Goal: Task Accomplishment & Management: Manage account settings

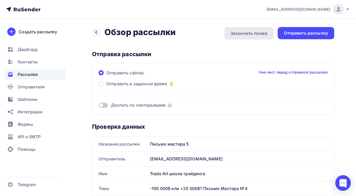
click at [257, 33] on div "Закончить позже" at bounding box center [249, 33] width 37 height 6
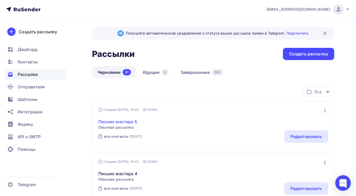
click at [128, 122] on link "Письмо мастера 5" at bounding box center [117, 121] width 39 height 6
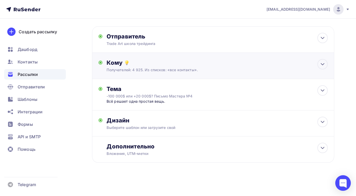
scroll to position [22, 0]
click at [324, 122] on icon at bounding box center [322, 122] width 3 height 2
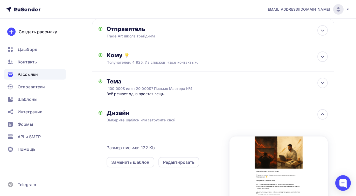
scroll to position [32, 0]
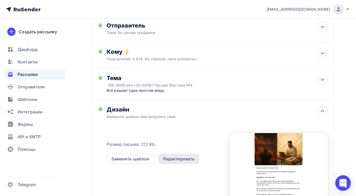
click at [173, 157] on div "Редактировать" at bounding box center [179, 158] width 32 height 6
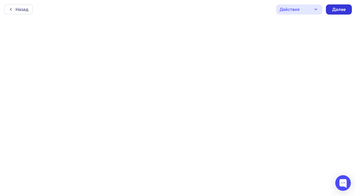
click at [337, 10] on div "Далее" at bounding box center [338, 9] width 13 height 6
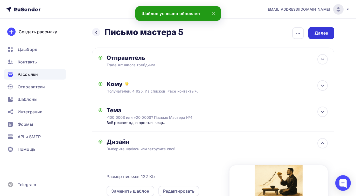
click at [325, 34] on div "Далее" at bounding box center [321, 33] width 13 height 6
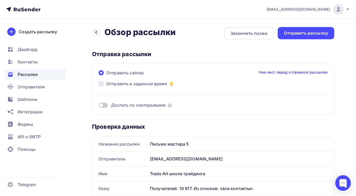
click at [126, 85] on span "Отправить в заданное время" at bounding box center [136, 83] width 61 height 6
click at [106, 87] on input "Отправить в заданное время" at bounding box center [106, 87] width 0 height 0
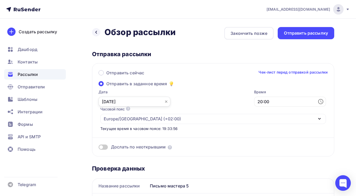
click at [151, 104] on input "[DATE]" at bounding box center [135, 102] width 72 height 10
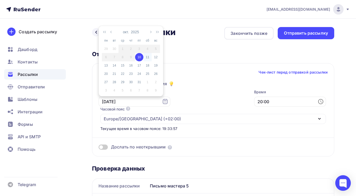
click at [149, 55] on div "11" at bounding box center [148, 57] width 8 height 5
type input "[DATE]"
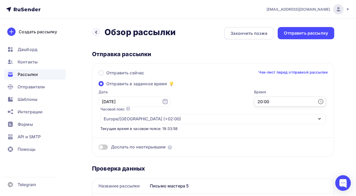
click at [254, 102] on input "20:00" at bounding box center [290, 102] width 72 height 10
drag, startPoint x: 178, startPoint y: 102, endPoint x: 159, endPoint y: 101, distance: 19.0
click at [254, 101] on input "20:00" at bounding box center [290, 102] width 72 height 10
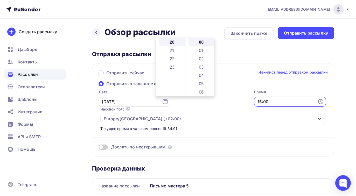
type input "15:00"
click at [182, 131] on div "Дослать по неоткрывшим" at bounding box center [213, 140] width 229 height 19
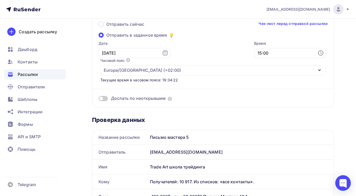
scroll to position [0, 0]
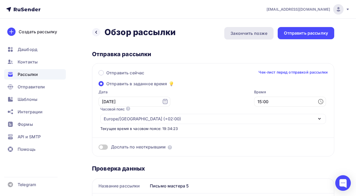
click at [246, 35] on div "Закончить позже" at bounding box center [249, 33] width 37 height 6
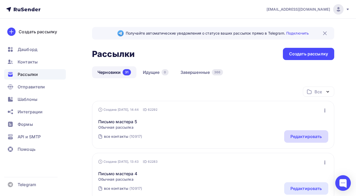
click at [299, 137] on div "Редактировать" at bounding box center [307, 136] width 32 height 6
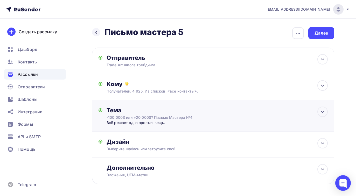
click at [147, 122] on div "Всё решает одна простая вещь." at bounding box center [158, 122] width 103 height 5
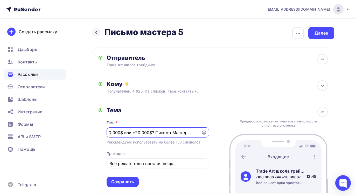
click at [156, 134] on input "-100 000$ или +20 000$? Письмо Мастера №4" at bounding box center [154, 132] width 89 height 6
paste input "х2 к счёту – что дальше? Письмо Мастера №5"
type input "х2 к счёту – что дальше? Письмо Мастера №5"
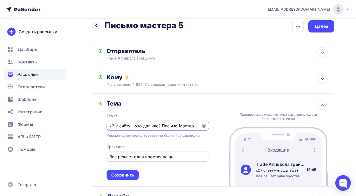
scroll to position [10, 0]
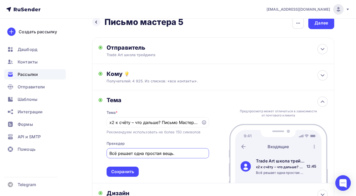
drag, startPoint x: 188, startPoint y: 155, endPoint x: 104, endPoint y: 152, distance: 83.9
click at [104, 152] on div "Тема Тема * х2 к счёту – что дальше? Письмо Мастера №5 Рекомендуем использовать…" at bounding box center [154, 136] width 111 height 80
paste input "ак наращивать объемы"
type input "Как наращивать объемы."
click at [124, 169] on div "Сохранить" at bounding box center [122, 171] width 23 height 6
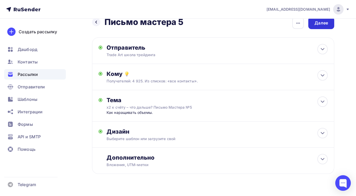
click at [318, 25] on div "Далее" at bounding box center [321, 23] width 13 height 6
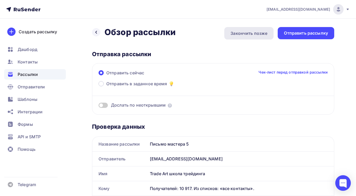
click at [250, 35] on div "Закончить позже" at bounding box center [249, 33] width 37 height 6
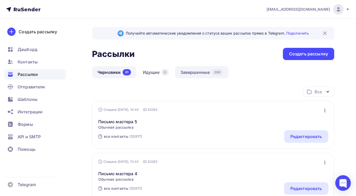
click at [196, 72] on link "Завершенные 366" at bounding box center [201, 72] width 53 height 12
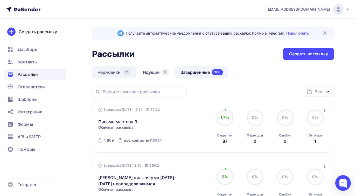
click at [118, 72] on link "Черновики 31" at bounding box center [114, 72] width 44 height 12
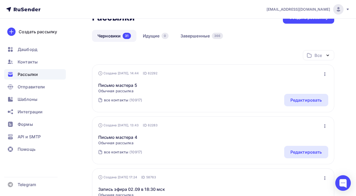
scroll to position [35, 0]
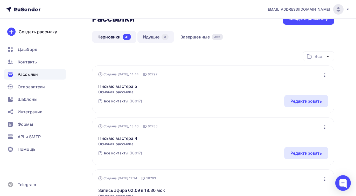
click at [149, 35] on link "Идущие 0" at bounding box center [156, 37] width 37 height 12
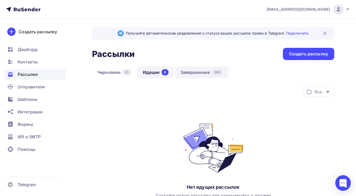
click at [197, 72] on link "Завершенные 366" at bounding box center [201, 72] width 53 height 12
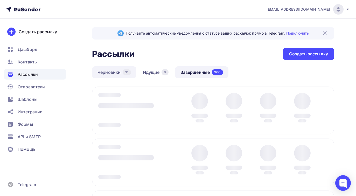
click at [123, 73] on div "31" at bounding box center [127, 72] width 8 height 6
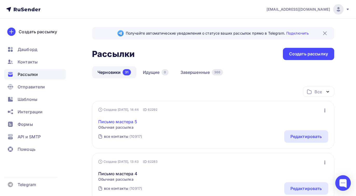
click at [126, 121] on link "Письмо мастера 5" at bounding box center [117, 121] width 39 height 6
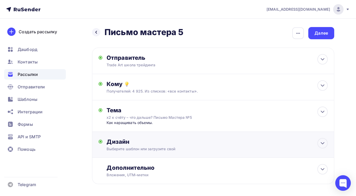
click at [124, 147] on div "Выберите шаблон или загрузите свой" at bounding box center [206, 148] width 199 height 5
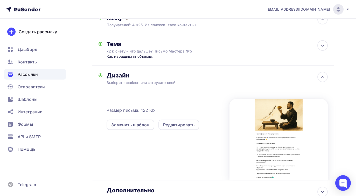
scroll to position [105, 0]
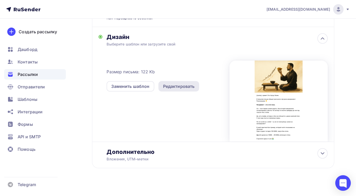
click at [175, 86] on div "Редактировать" at bounding box center [179, 86] width 32 height 6
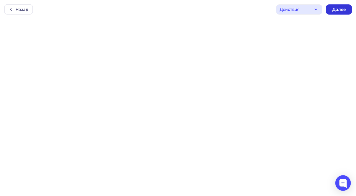
click at [339, 10] on div "Далее" at bounding box center [338, 9] width 13 height 6
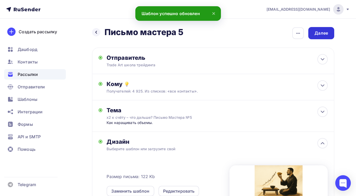
click at [318, 35] on div "Далее" at bounding box center [321, 33] width 13 height 6
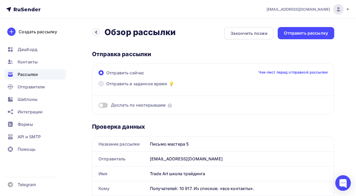
click at [147, 85] on span "Отправить в заданное время" at bounding box center [136, 83] width 61 height 6
click at [106, 87] on input "Отправить в заданное время" at bounding box center [106, 87] width 0 height 0
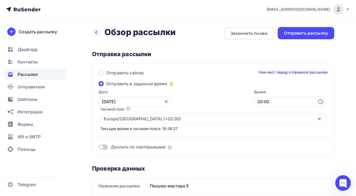
click at [164, 101] on icon at bounding box center [166, 101] width 4 height 4
click at [163, 101] on icon at bounding box center [165, 101] width 5 height 5
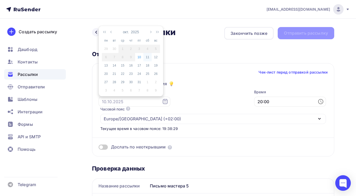
click at [146, 57] on div "11" at bounding box center [148, 57] width 8 height 5
type input "[DATE]"
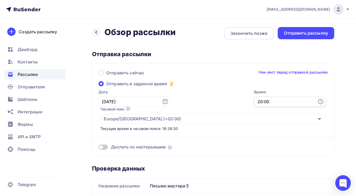
click at [254, 99] on input "20:00" at bounding box center [290, 102] width 72 height 10
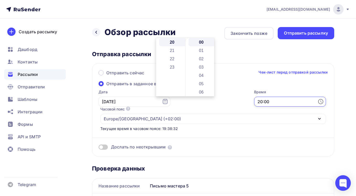
drag, startPoint x: 178, startPoint y: 100, endPoint x: 158, endPoint y: 98, distance: 20.4
click at [158, 99] on div "Дата [DATE] 20:00 Часовой пояс По умолчанию используется часовой пояс из настро…" at bounding box center [210, 110] width 231 height 42
type input "15:00"
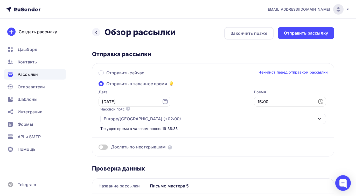
click at [196, 131] on div "Дослать по неоткрывшим" at bounding box center [213, 140] width 229 height 19
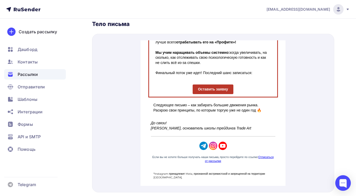
scroll to position [0, 0]
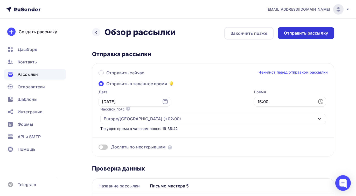
click at [315, 33] on div "Отправить рассылку" at bounding box center [306, 33] width 44 height 6
